Goal: Task Accomplishment & Management: Manage account settings

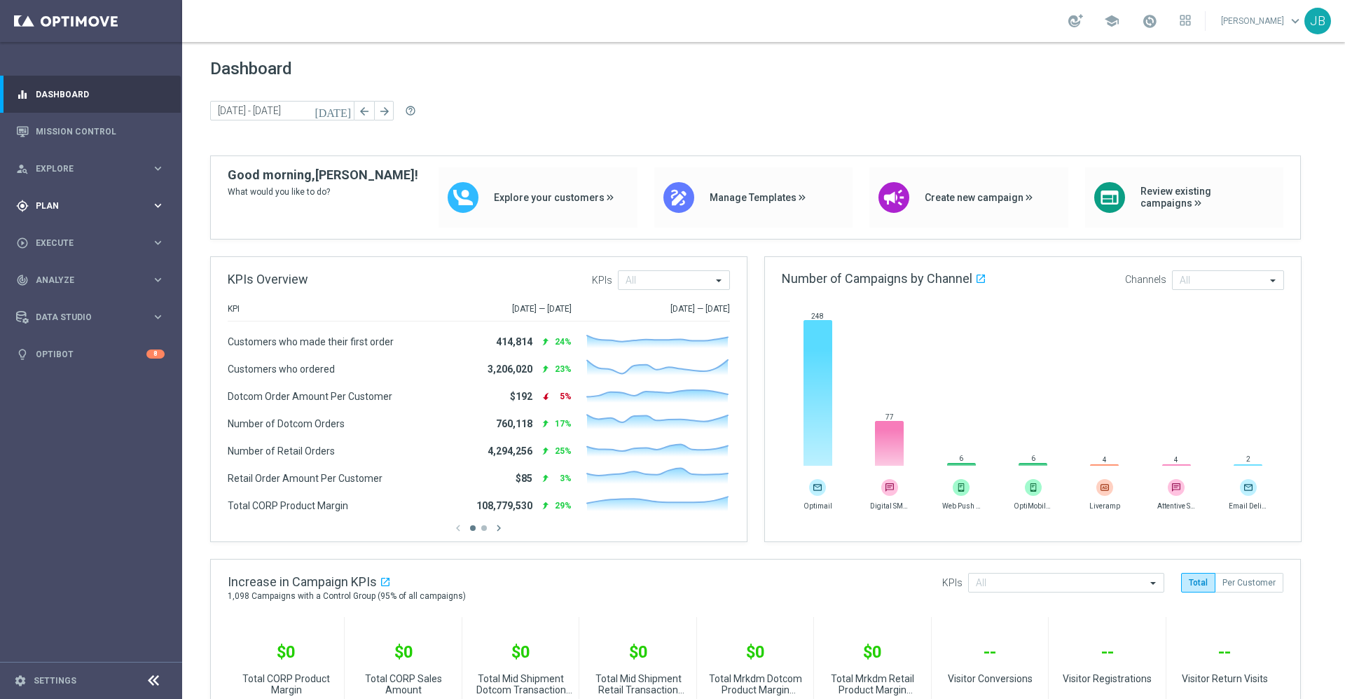
click at [34, 201] on div "gps_fixed Plan" at bounding box center [83, 206] width 135 height 13
click at [79, 231] on link "Target Groups" at bounding box center [90, 234] width 109 height 11
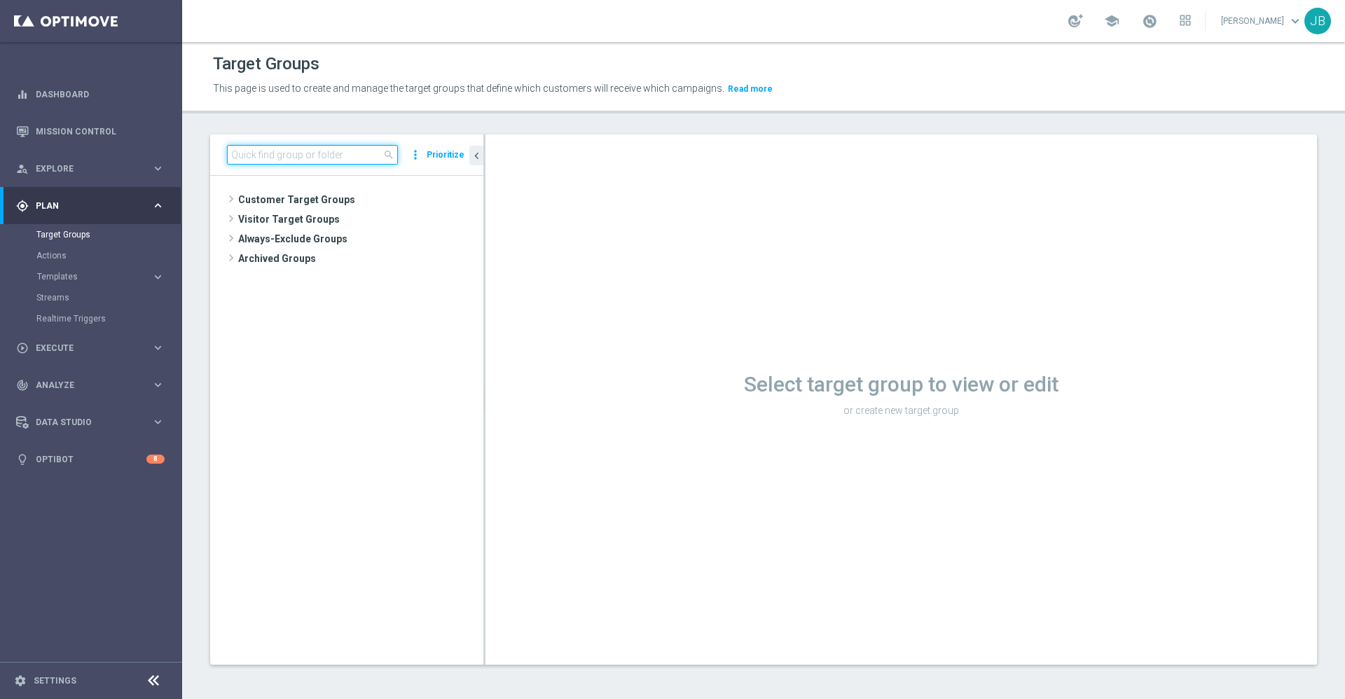
click at [268, 162] on input at bounding box center [312, 155] width 171 height 20
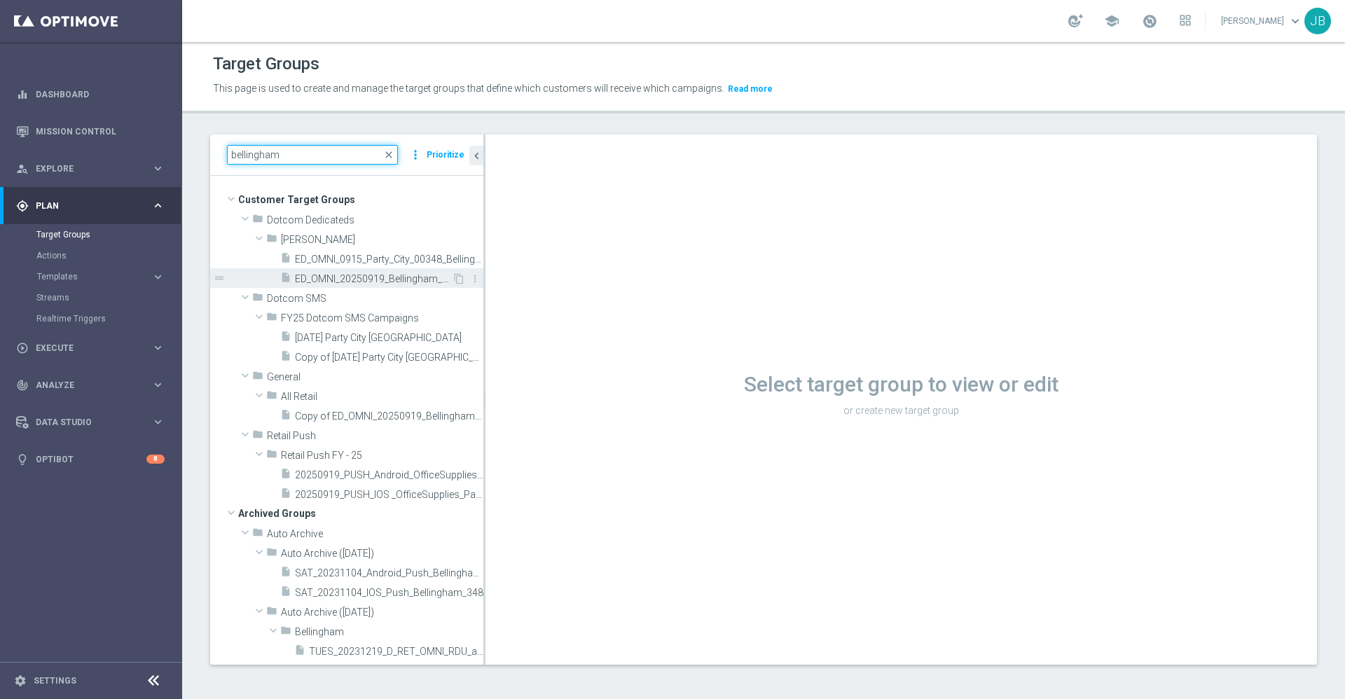
type input "bellingham"
click at [358, 281] on span "ED_OMNI_20250919_Bellingham_Bin_Wins" at bounding box center [373, 279] width 157 height 12
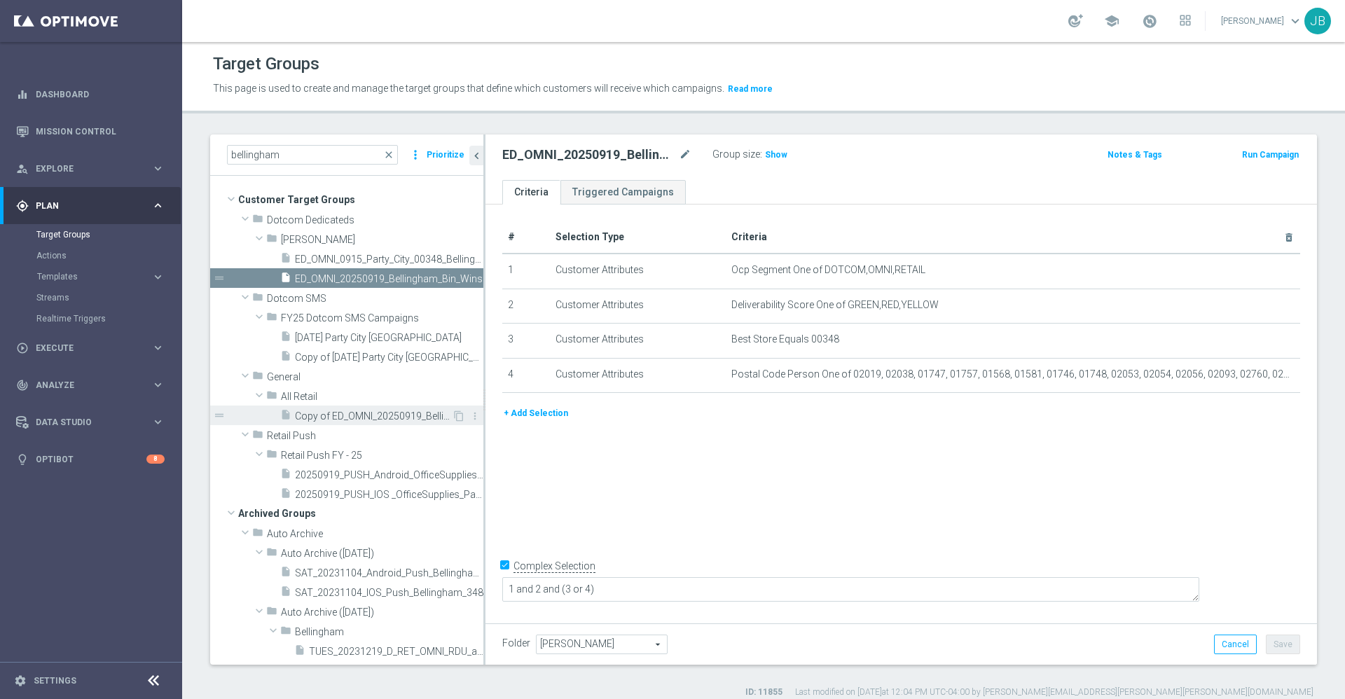
click at [356, 418] on span "Copy of ED_OMNI_20250919_Bellingham_Bin_Wins" at bounding box center [373, 417] width 157 height 12
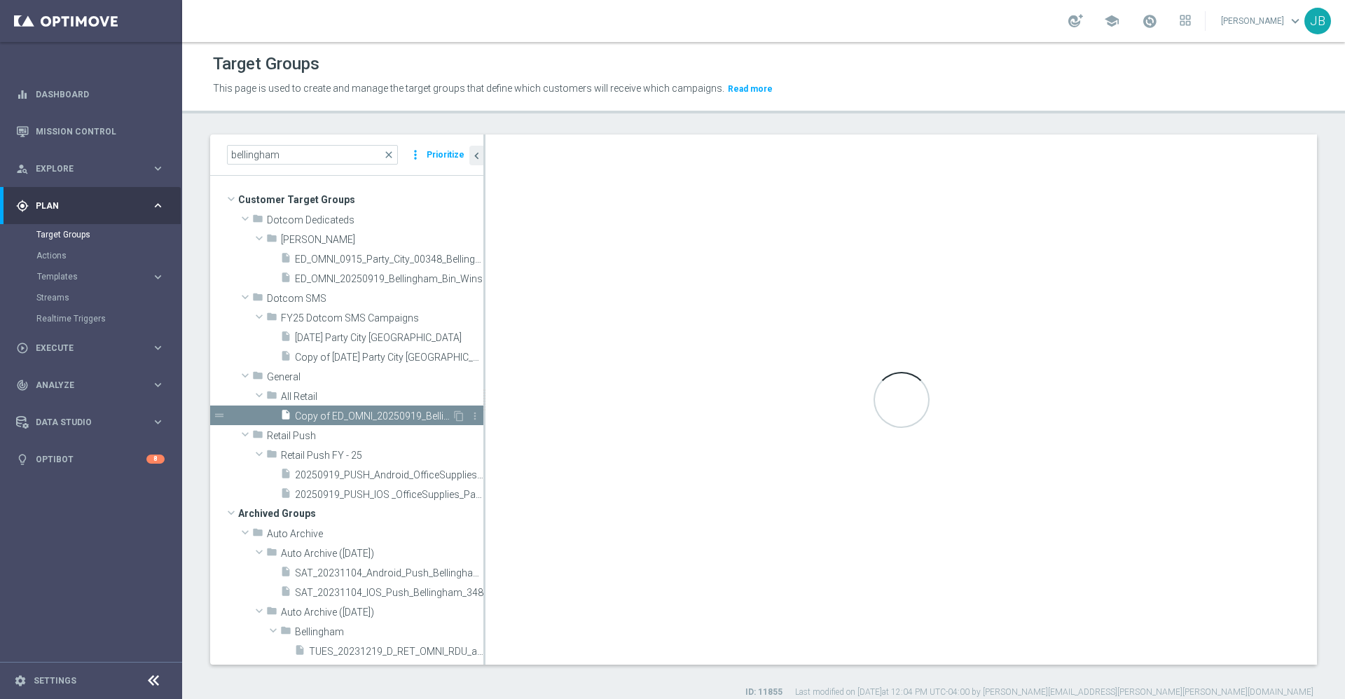
type textarea "1 and 2 and 5 and (3 or 4)"
type input "All Retail"
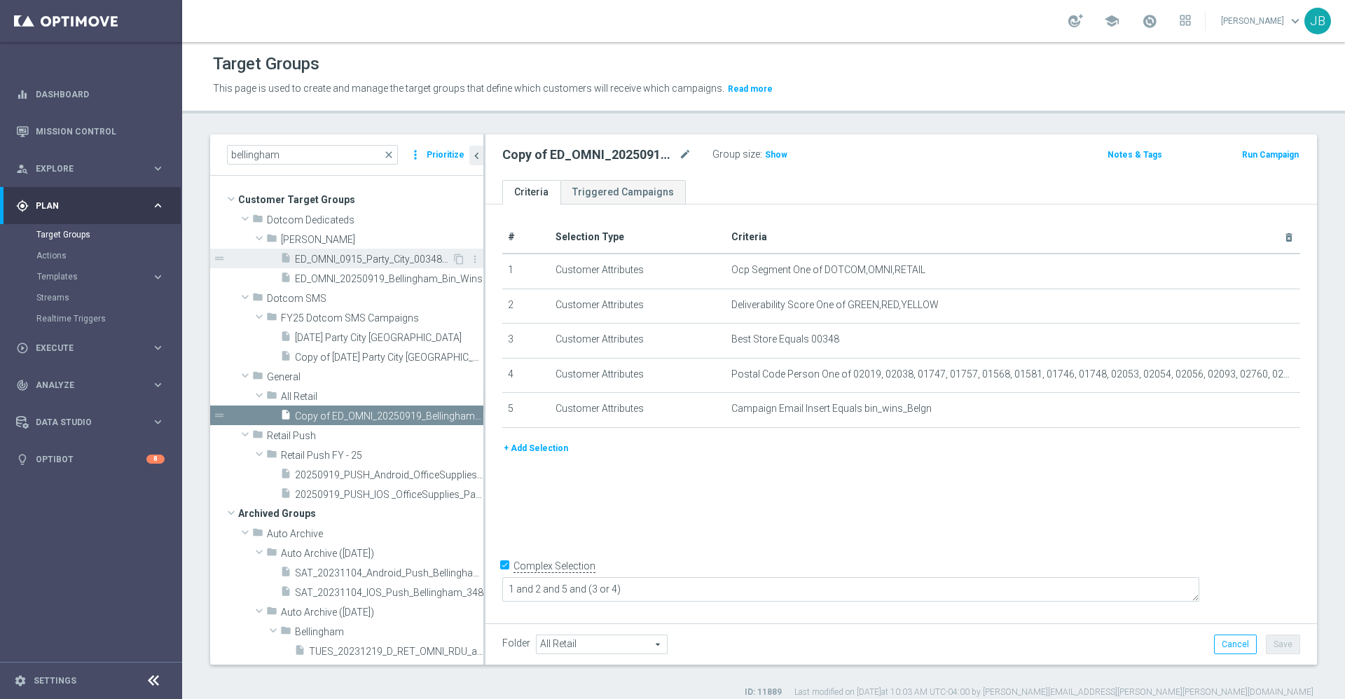
click at [381, 261] on span "ED_OMNI_0915_Party_City_00348_Bellingham" at bounding box center [373, 260] width 157 height 12
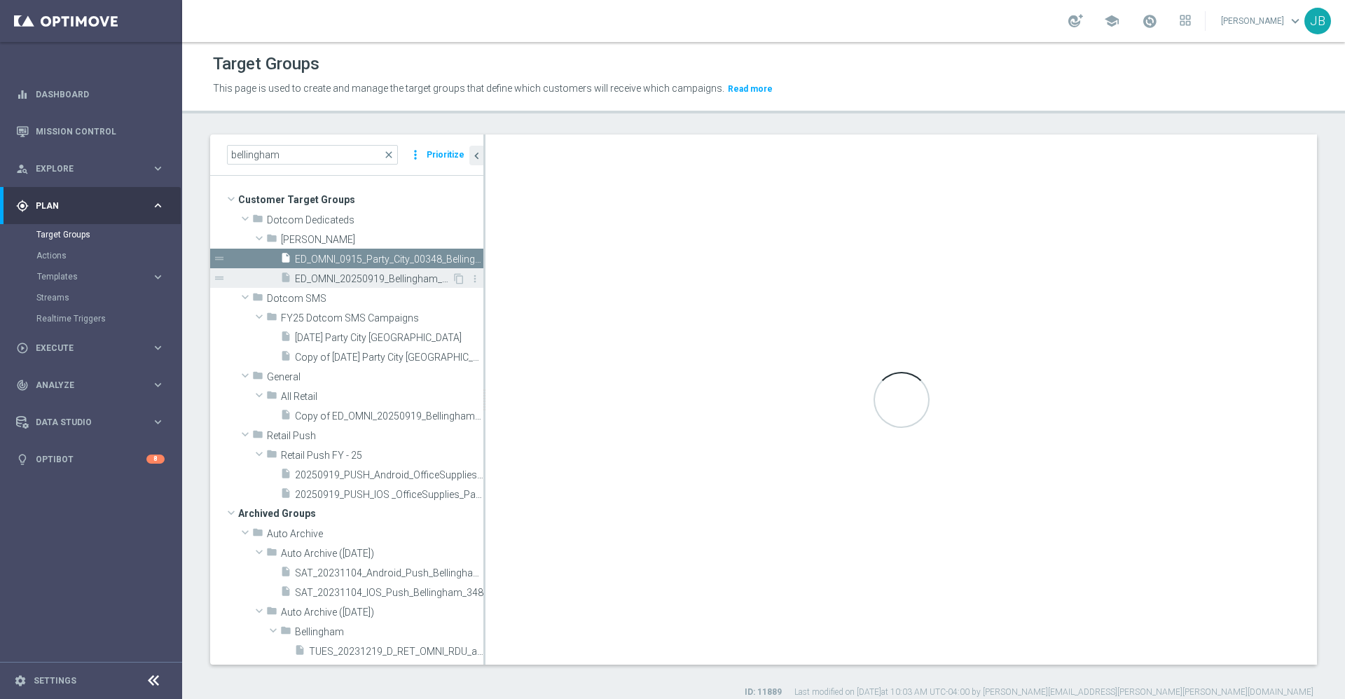
checkbox input "false"
type input "[PERSON_NAME]"
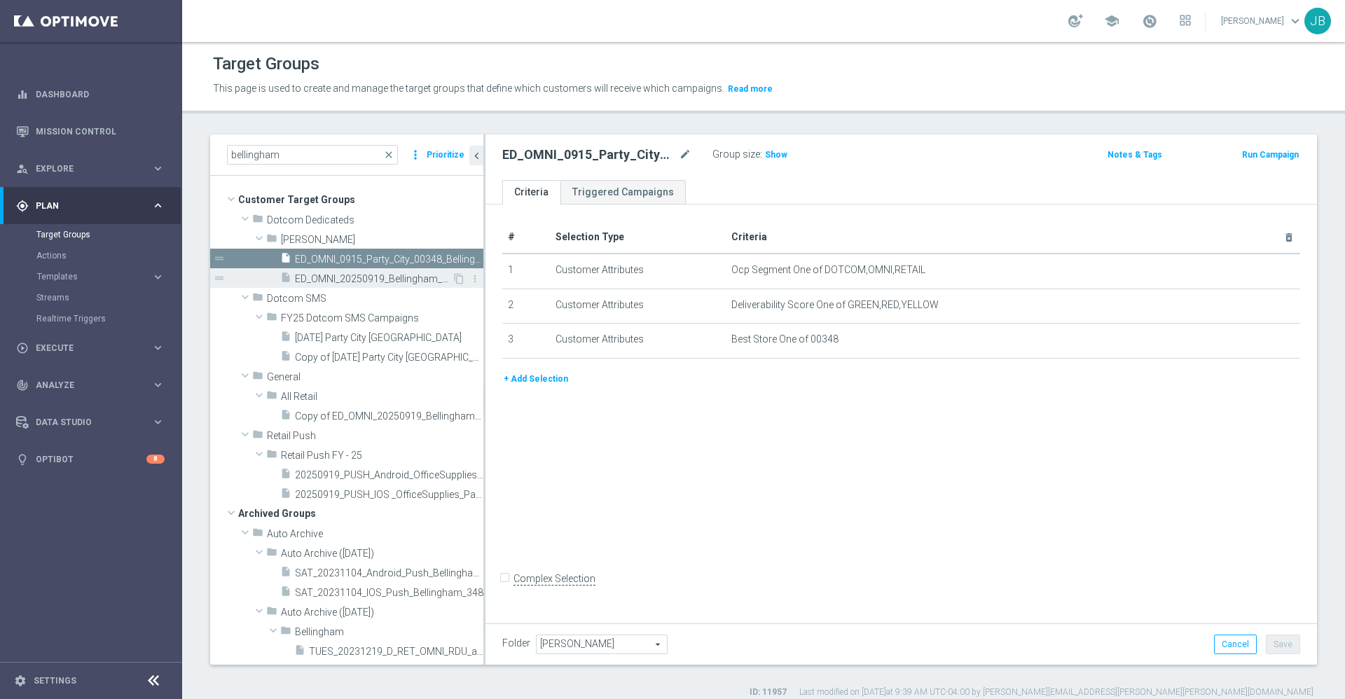
click at [377, 281] on span "ED_OMNI_20250919_Bellingham_Bin_Wins" at bounding box center [373, 279] width 157 height 12
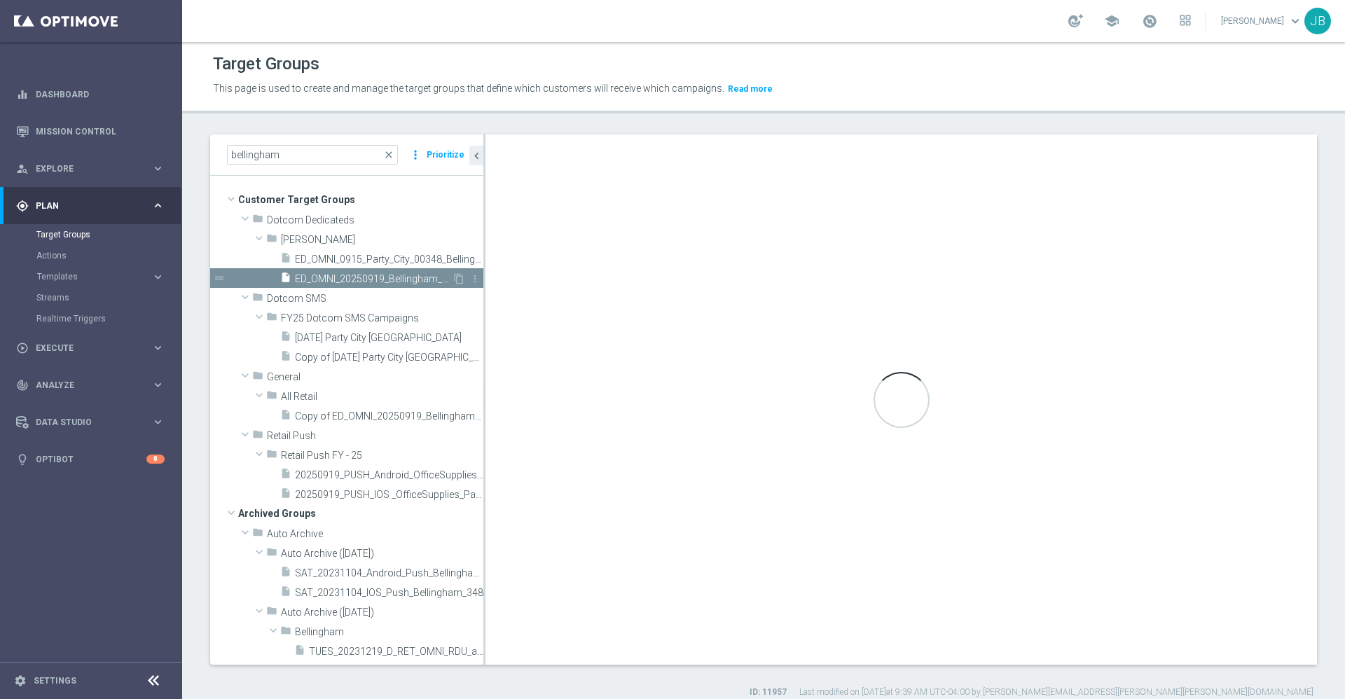
checkbox input "true"
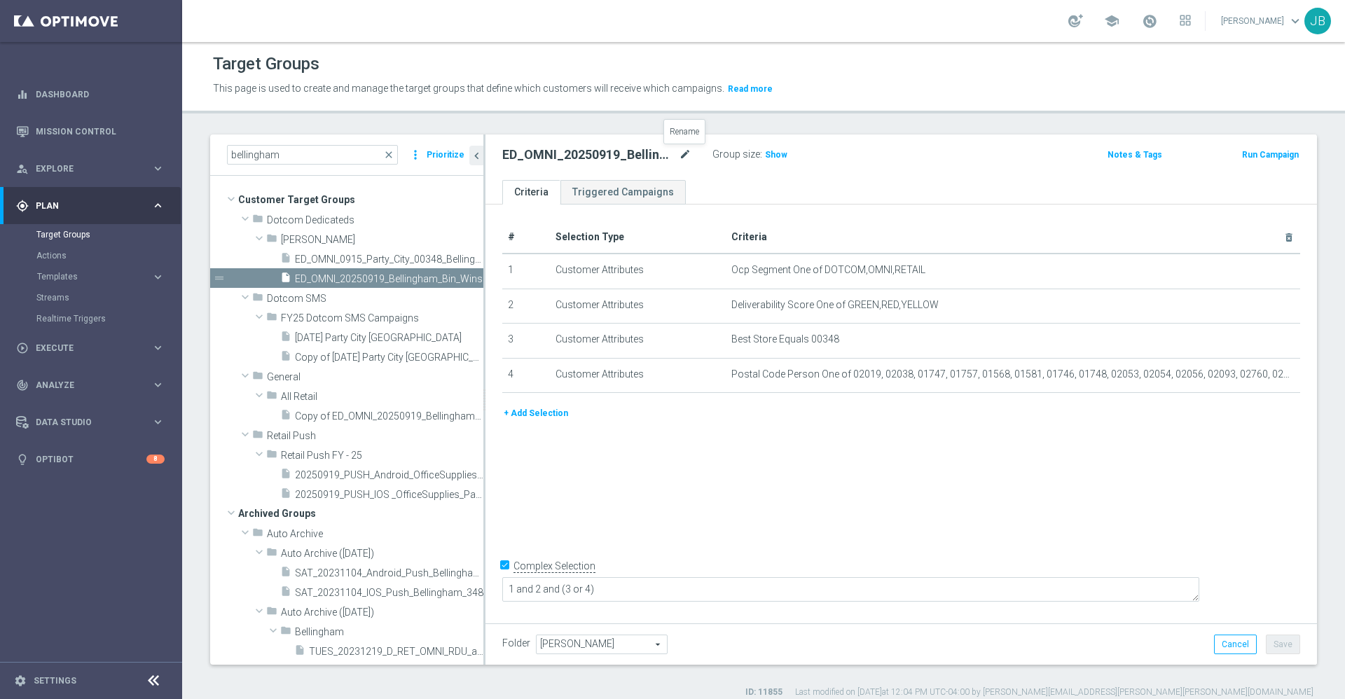
click at [687, 152] on icon "mode_edit" at bounding box center [685, 154] width 13 height 17
click at [780, 179] on div "ED_OMNI_20250919_Bellingham_Bin_Wins Group size : Show Notes & Tags Run Campaign" at bounding box center [902, 158] width 832 height 46
click at [687, 154] on icon "mode_edit" at bounding box center [685, 154] width 13 height 17
click at [774, 157] on span "Show" at bounding box center [776, 155] width 22 height 10
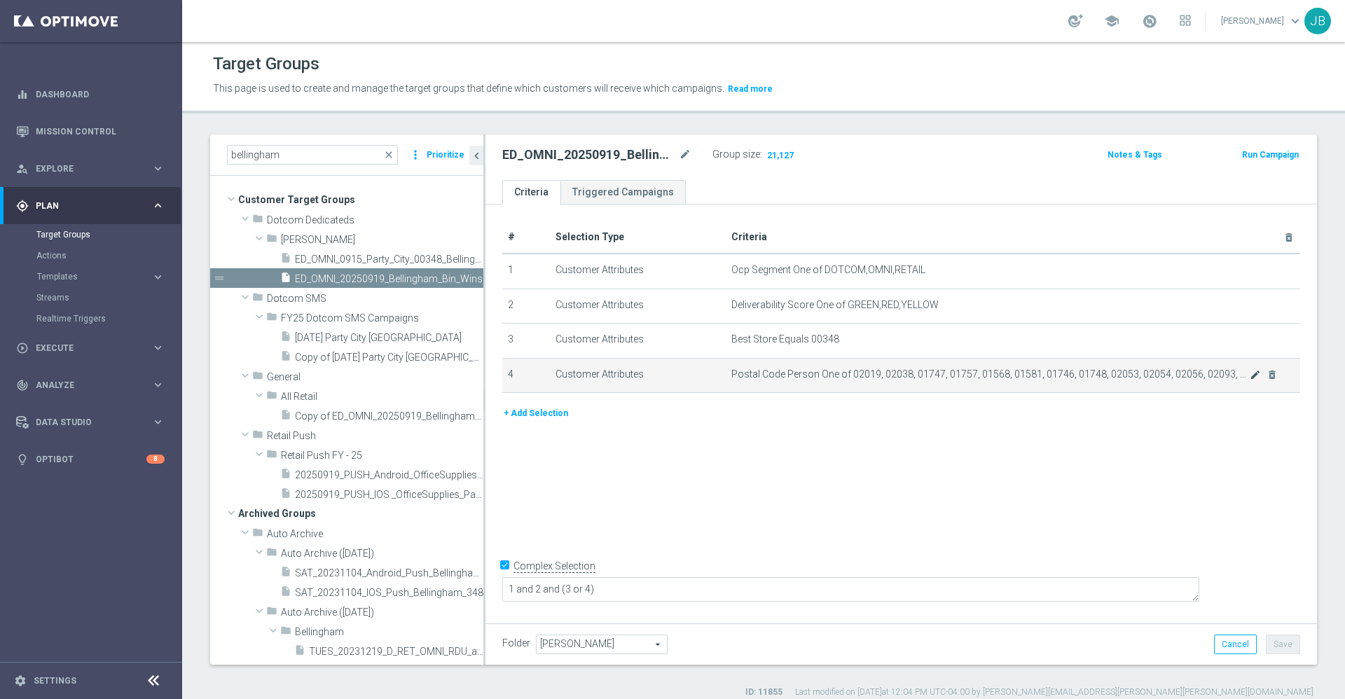
click at [1250, 380] on icon "mode_edit" at bounding box center [1255, 374] width 11 height 11
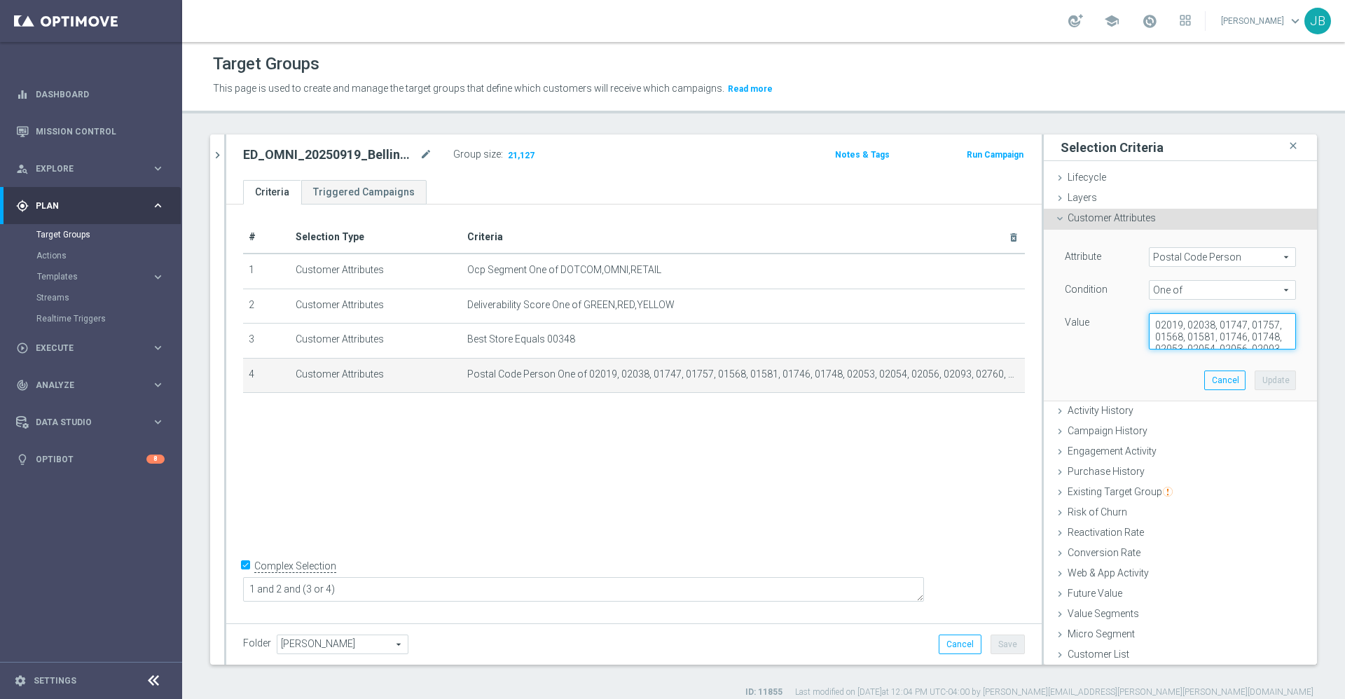
scroll to position [35, 0]
drag, startPoint x: 1132, startPoint y: 320, endPoint x: 1238, endPoint y: 355, distance: 112.1
click at [1238, 355] on div "Attribute Postal Code Person Postal Code Person arrow_drop_down search Conditio…" at bounding box center [1181, 315] width 252 height 171
click at [862, 448] on div "# Selection Type Criteria delete_forever 1 Customer Attributes Ocp Segment One …" at bounding box center [634, 412] width 816 height 415
click at [105, 133] on link "Mission Control" at bounding box center [100, 131] width 129 height 37
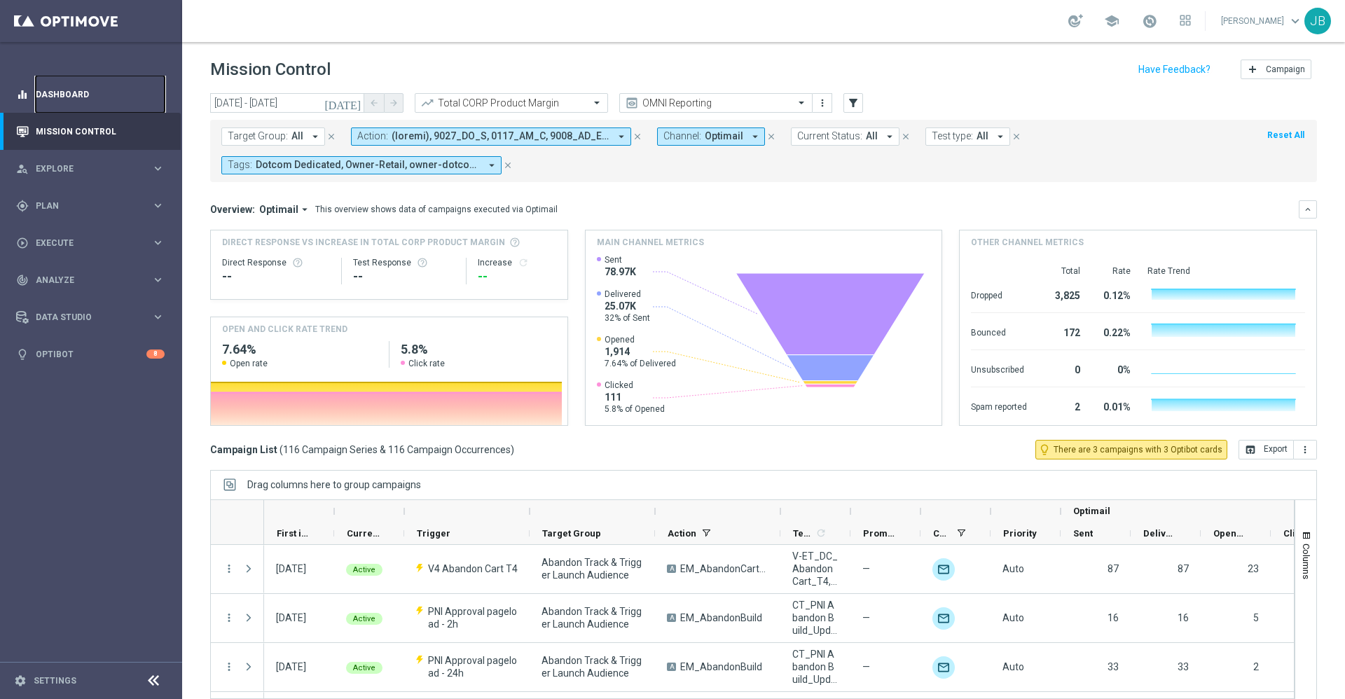
click at [106, 98] on link "Dashboard" at bounding box center [100, 94] width 129 height 37
